Goal: Find contact information

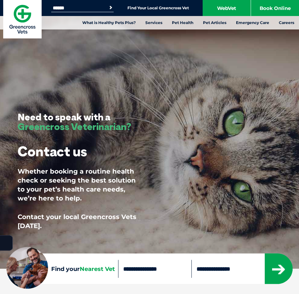
click at [66, 10] on input "Search for:" at bounding box center [78, 7] width 54 height 5
type input "*********"
click at [107, 4] on button "Search" at bounding box center [110, 7] width 6 height 6
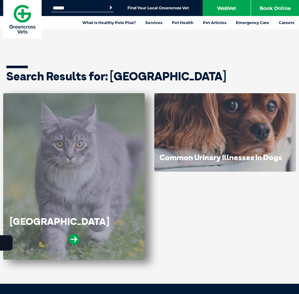
click at [71, 228] on div "[GEOGRAPHIC_DATA]" at bounding box center [74, 234] width 129 height 36
click at [72, 239] on icon at bounding box center [74, 239] width 11 height 11
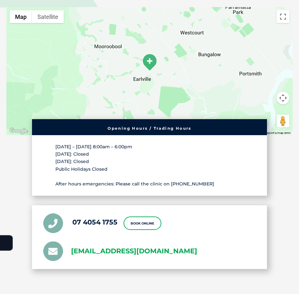
scroll to position [1234, 0]
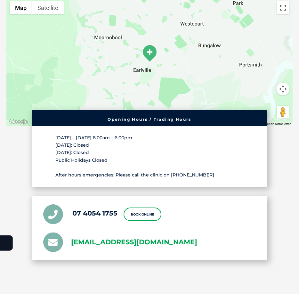
click at [165, 240] on link "[EMAIL_ADDRESS][DOMAIN_NAME]" at bounding box center [134, 241] width 126 height 11
